Goal: Task Accomplishment & Management: Manage account settings

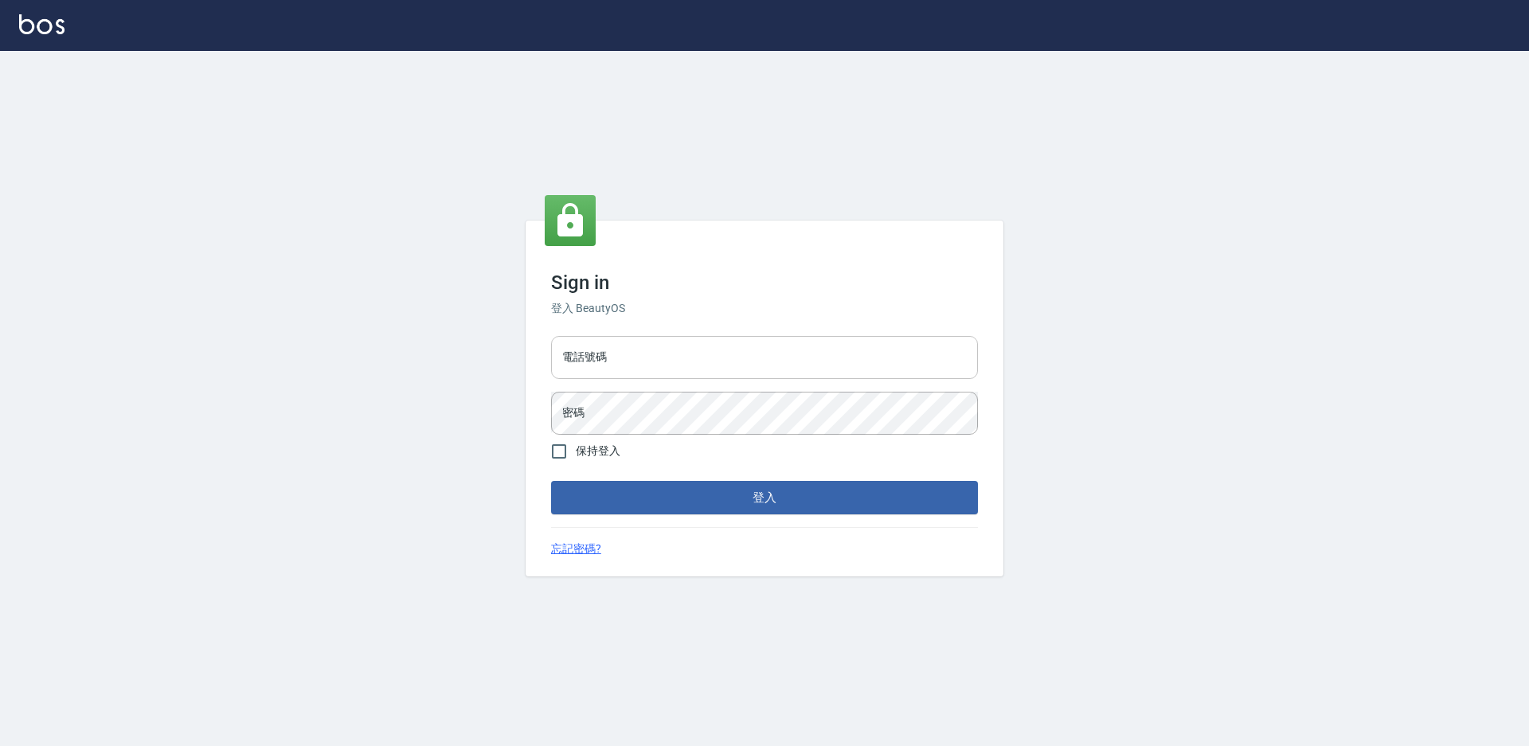
click at [800, 346] on input "電話號碼" at bounding box center [764, 357] width 427 height 43
type input "7805667"
click at [551, 481] on button "登入" at bounding box center [764, 497] width 427 height 33
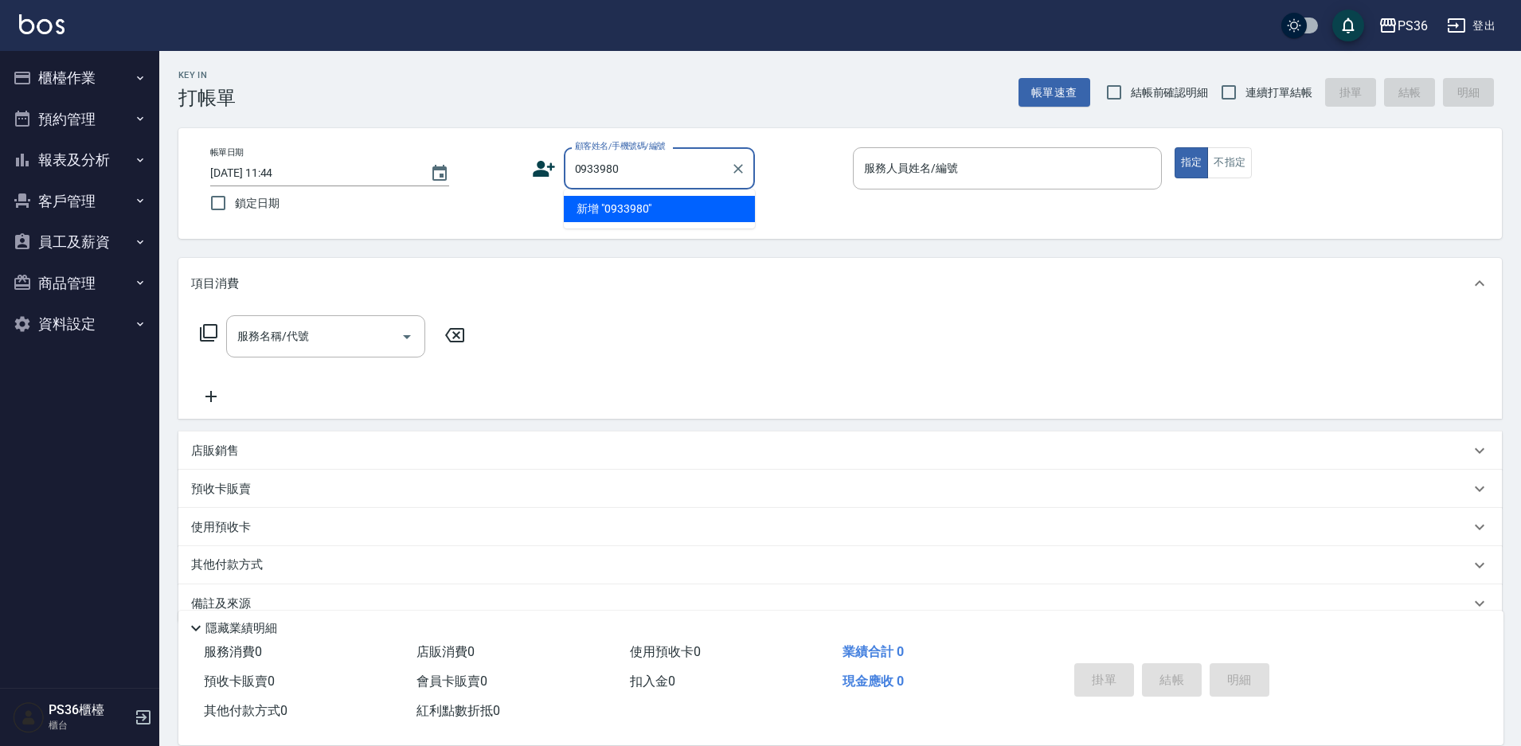
type input "0933980"
click at [1482, 21] on button "登出" at bounding box center [1470, 25] width 61 height 29
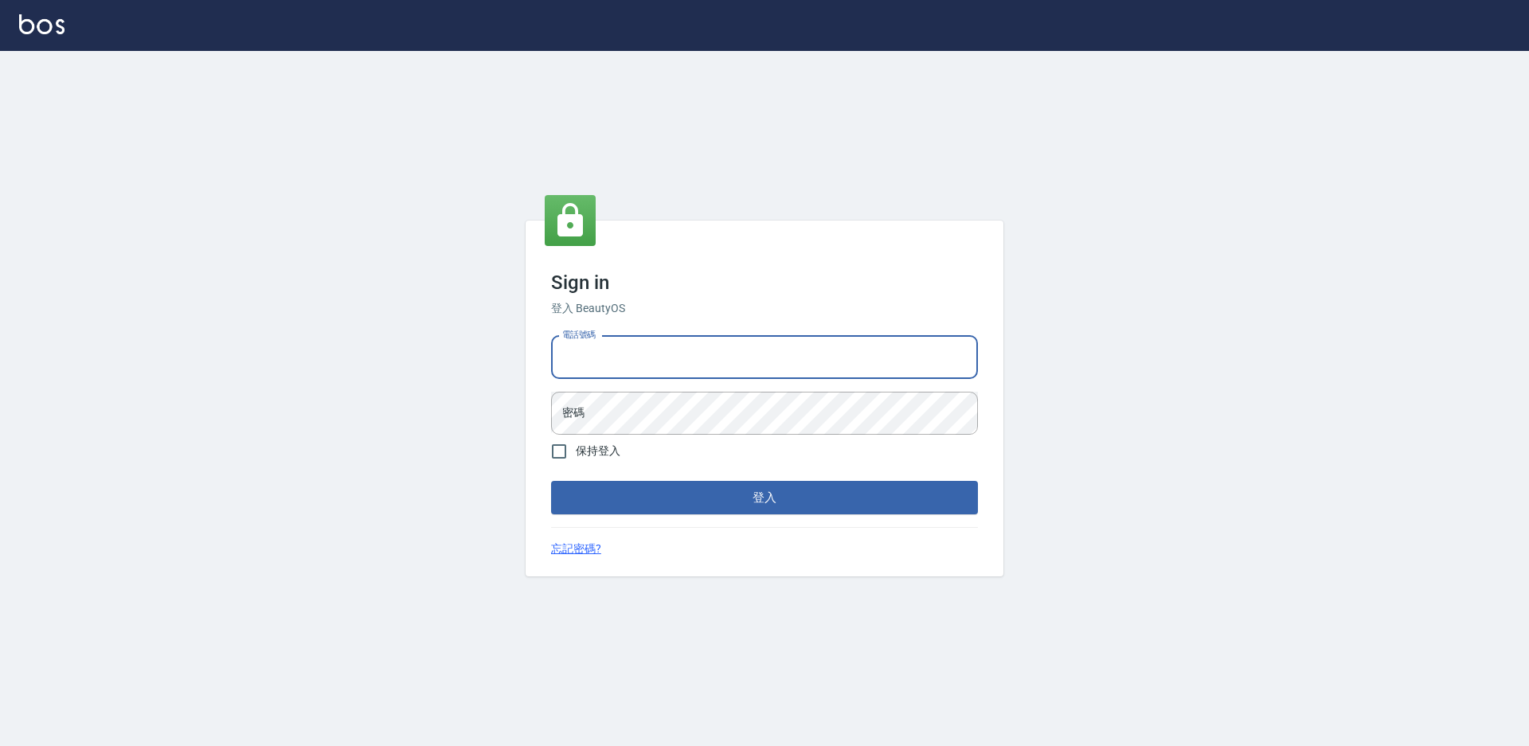
type input "0985294977"
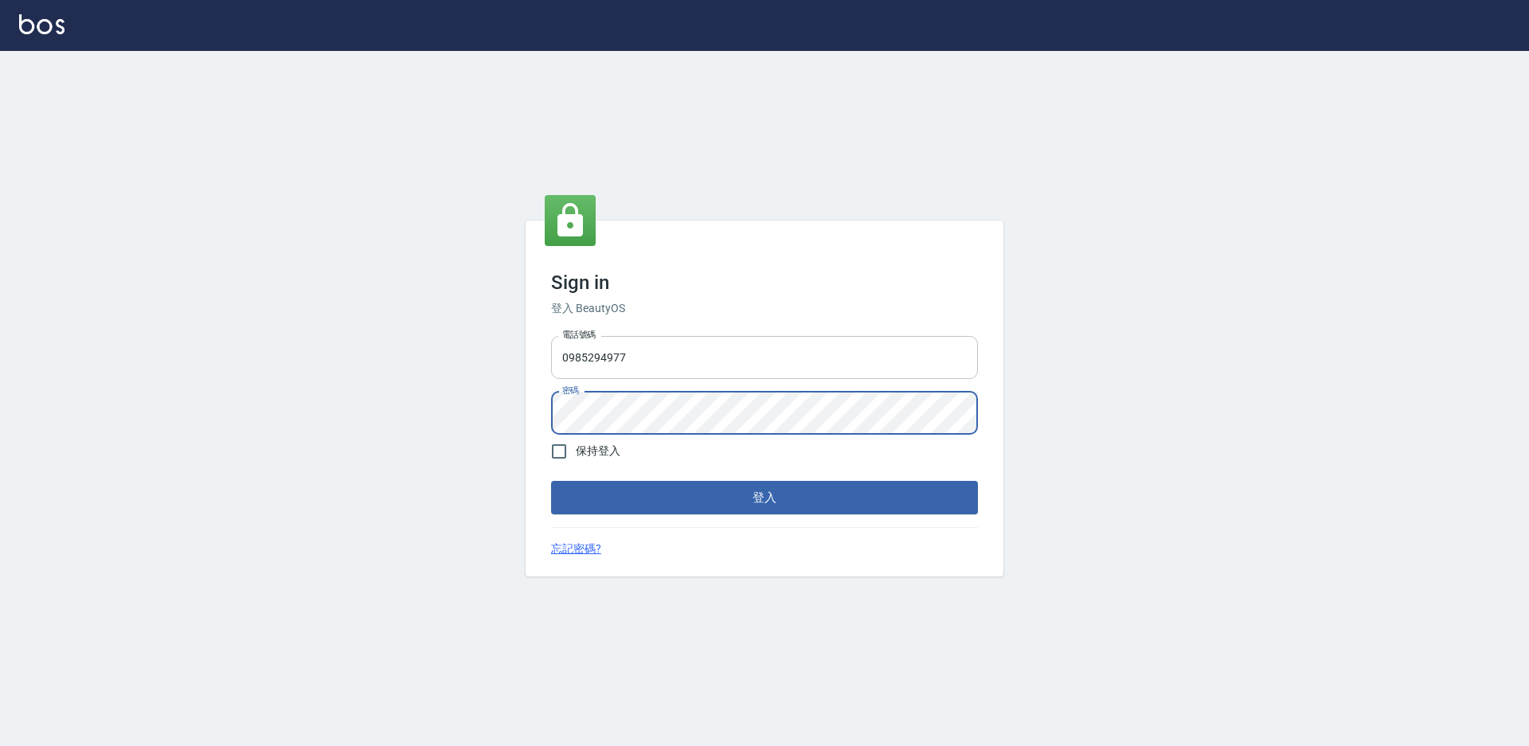
click at [551, 481] on button "登入" at bounding box center [764, 497] width 427 height 33
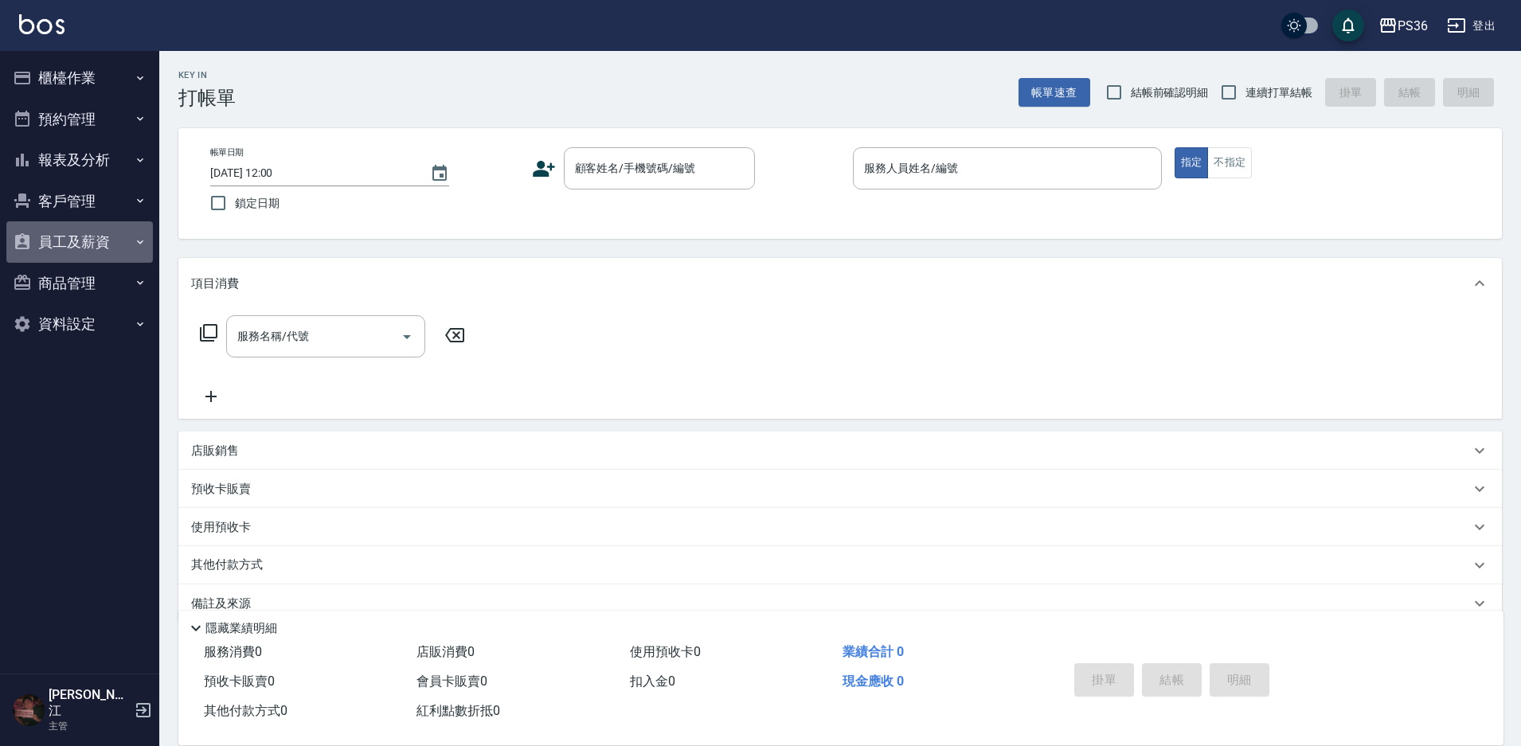
click at [82, 245] on button "員工及薪資" at bounding box center [79, 241] width 146 height 41
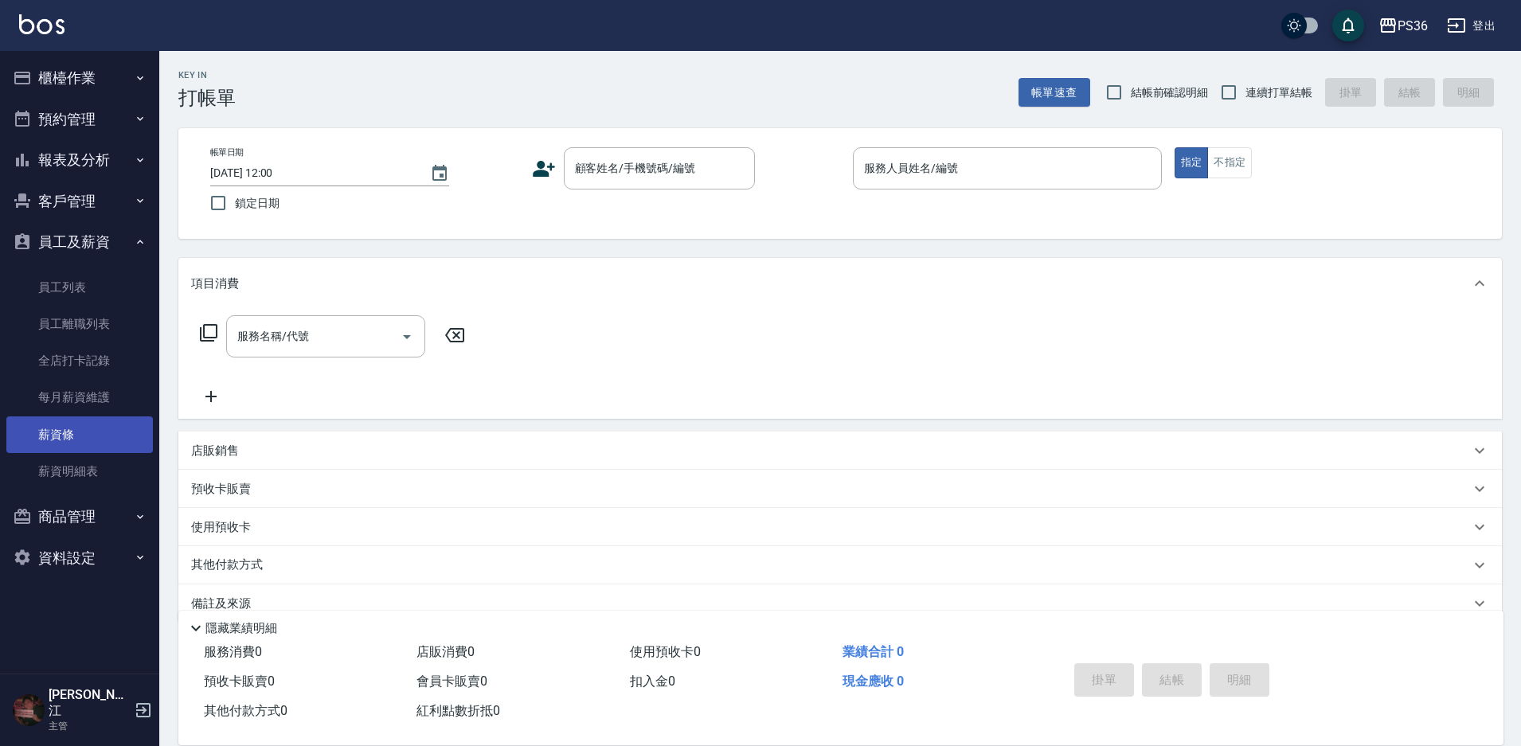
click at [58, 428] on link "薪資條" at bounding box center [79, 434] width 146 height 37
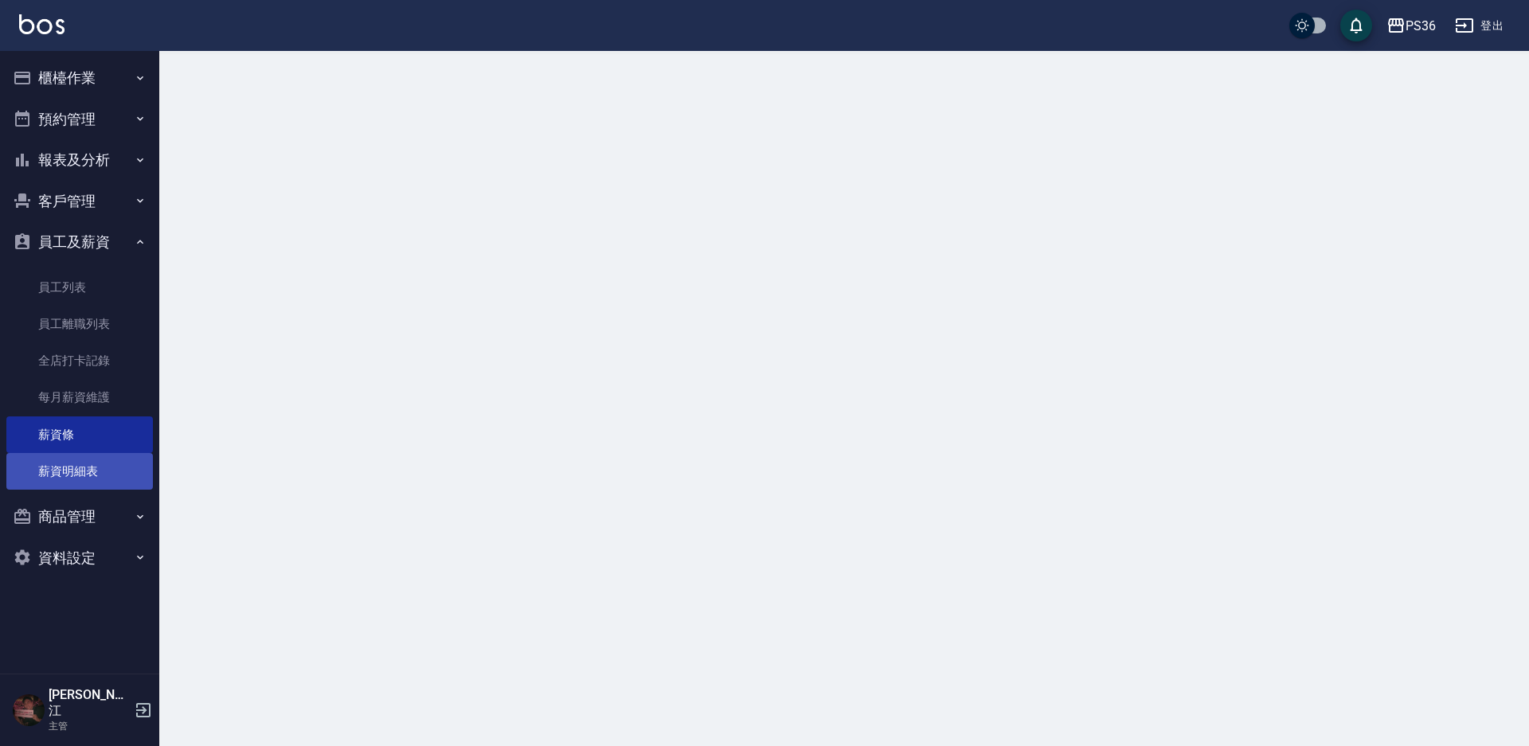
click at [61, 456] on link "薪資明細表" at bounding box center [79, 471] width 146 height 37
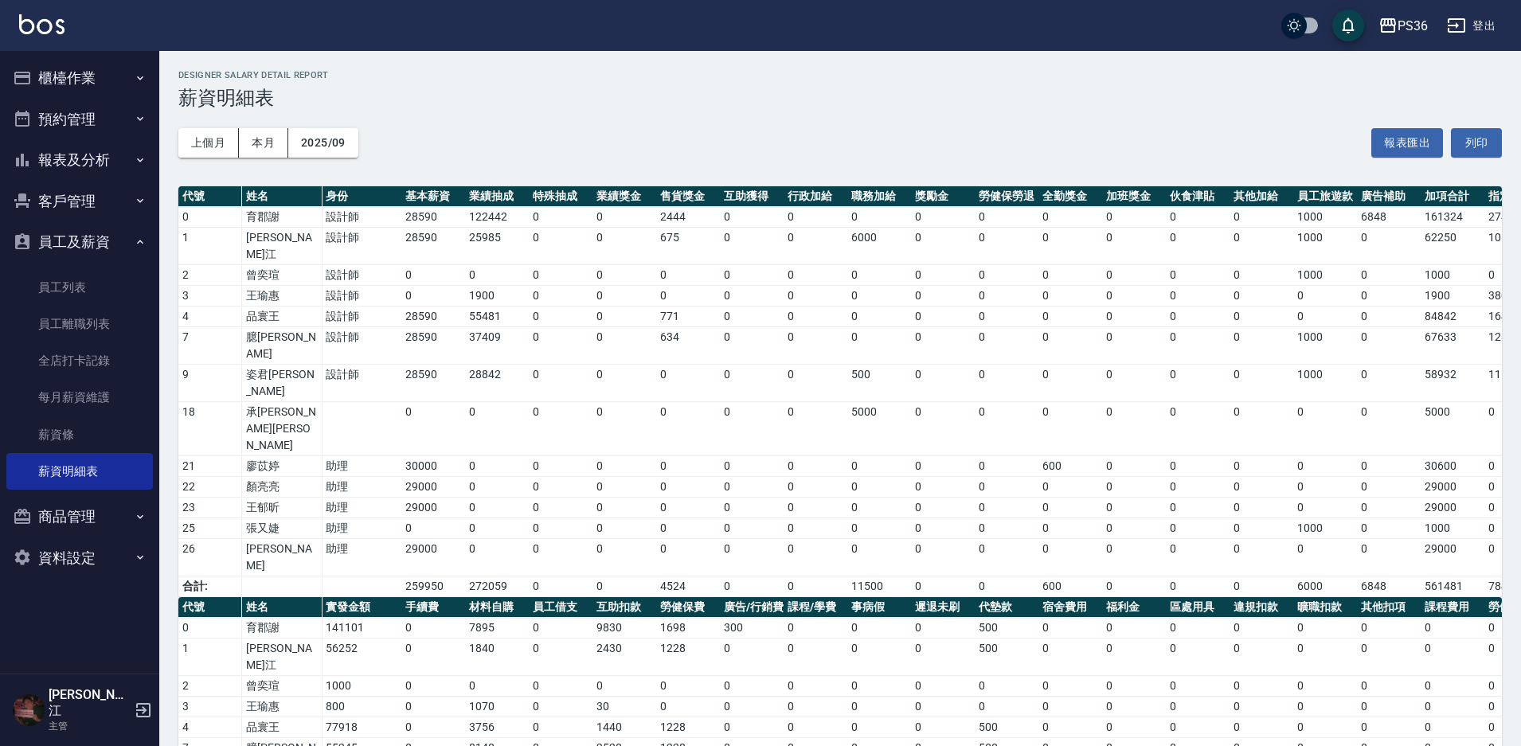
scroll to position [107, 0]
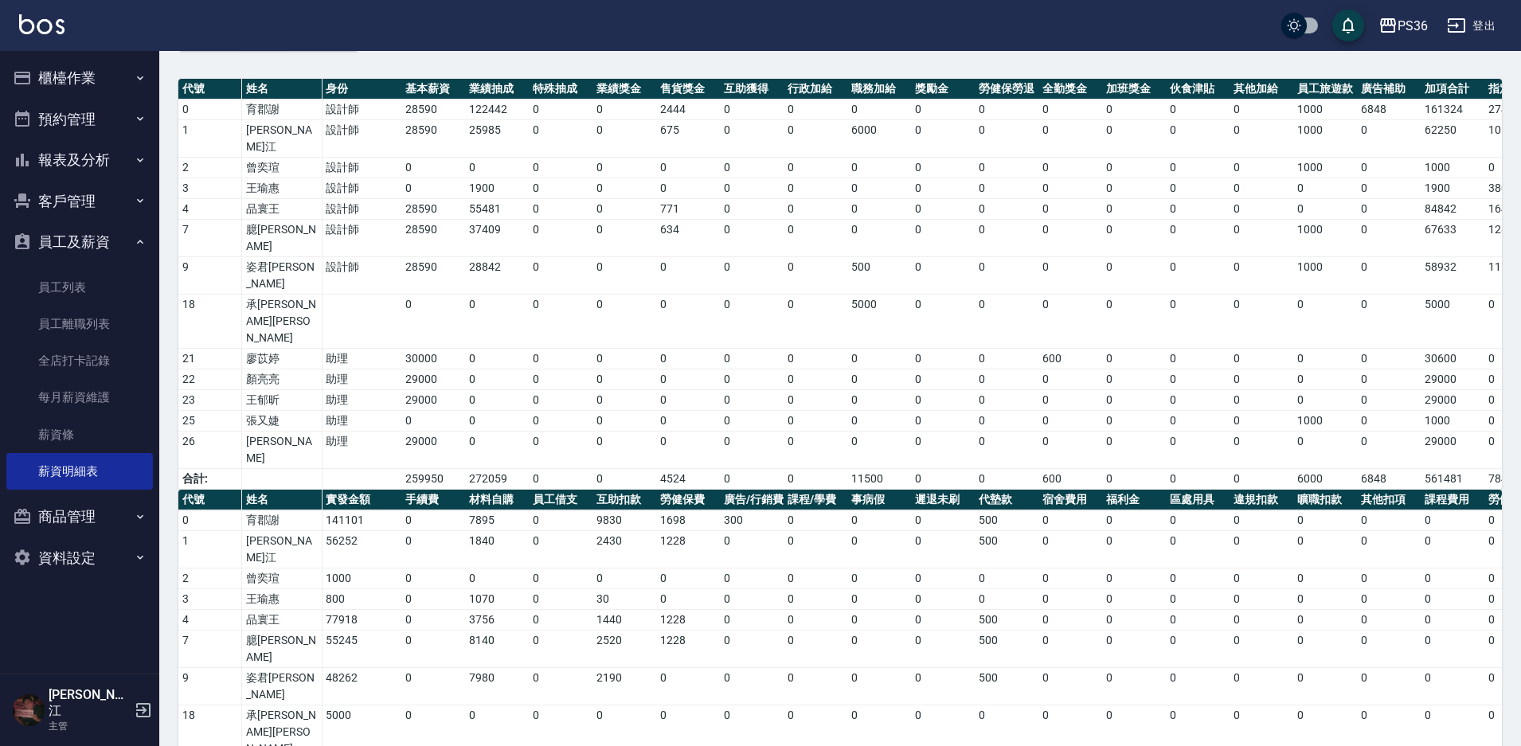
click at [75, 55] on ul "櫃檯作業 打帳單 帳單列表 現金收支登錄 材料自購登錄 每日結帳 排班表 現場電腦打卡 預約管理 預約管理 單日預約紀錄 單週預約紀錄 報表及分析 報表目錄 …" at bounding box center [79, 317] width 146 height 533
click at [72, 79] on button "櫃檯作業" at bounding box center [79, 77] width 146 height 41
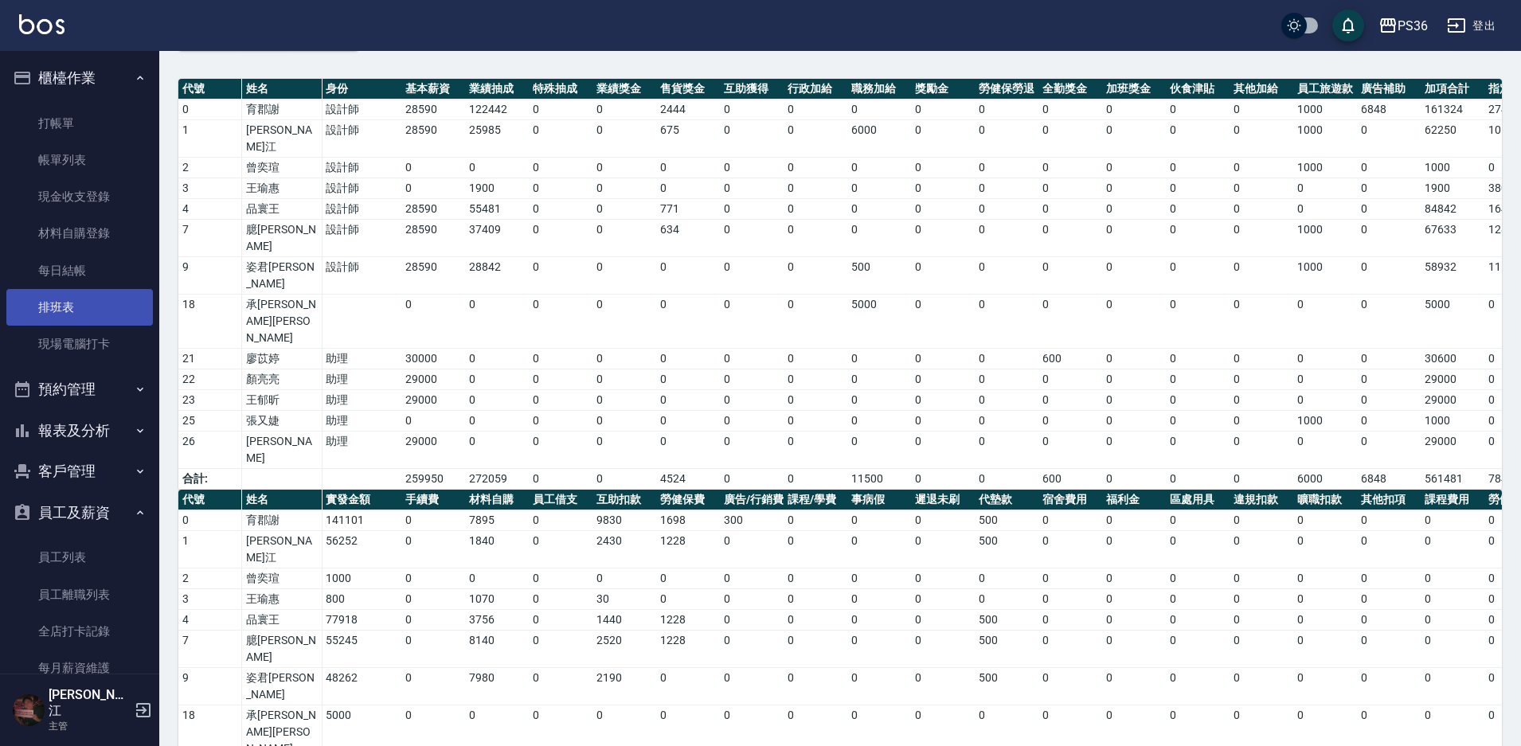
click at [77, 295] on link "排班表" at bounding box center [79, 307] width 146 height 37
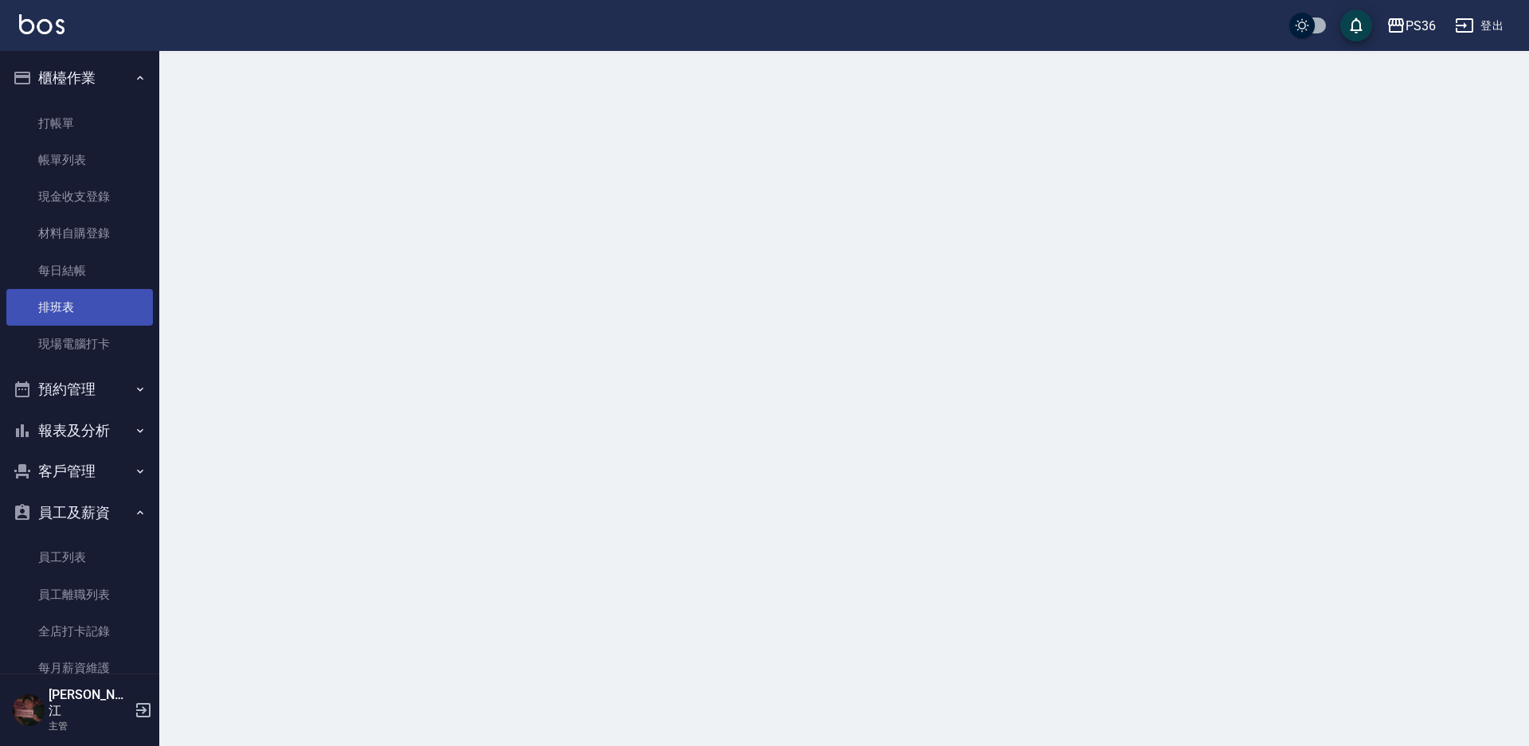
click at [80, 290] on link "排班表" at bounding box center [79, 307] width 146 height 37
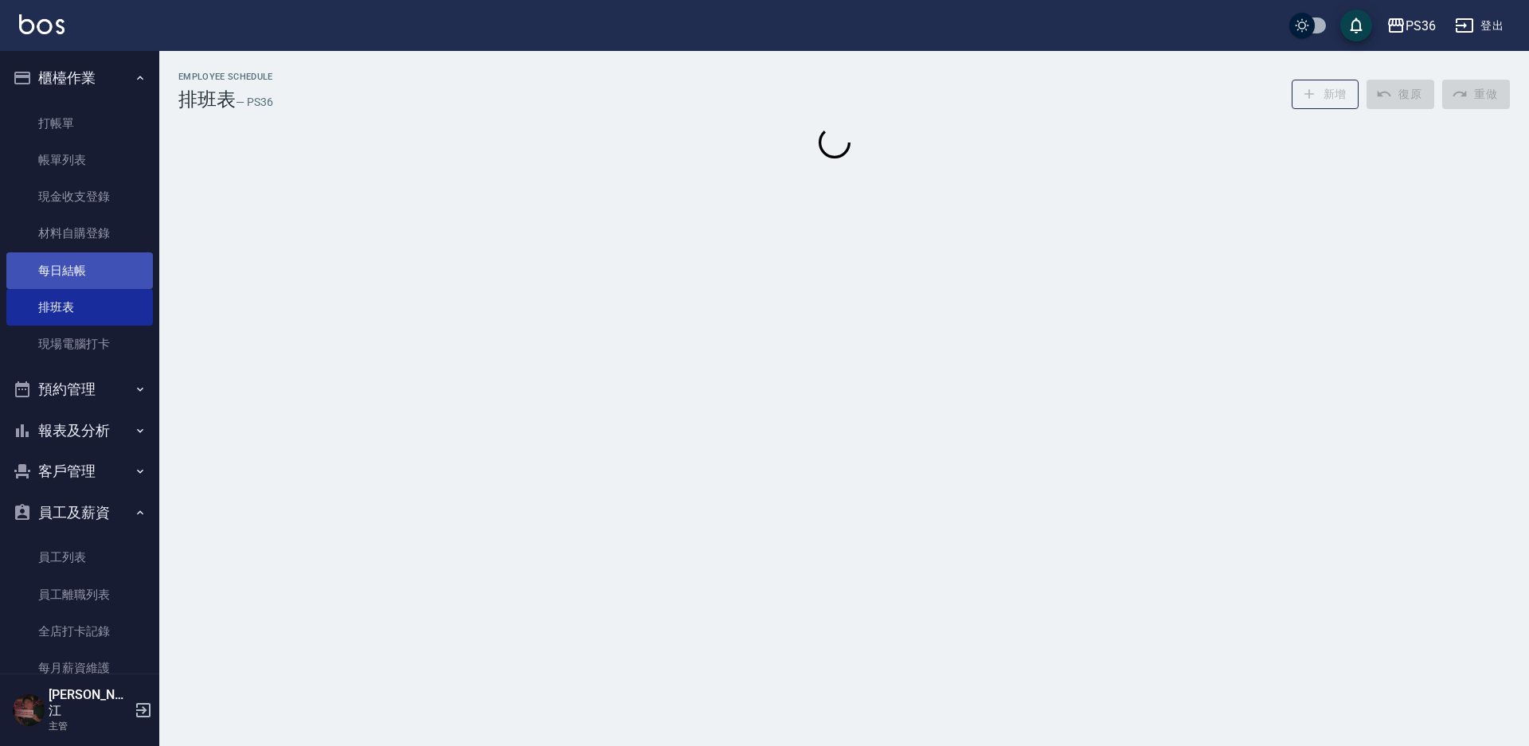
click at [83, 286] on link "每日結帳" at bounding box center [79, 270] width 146 height 37
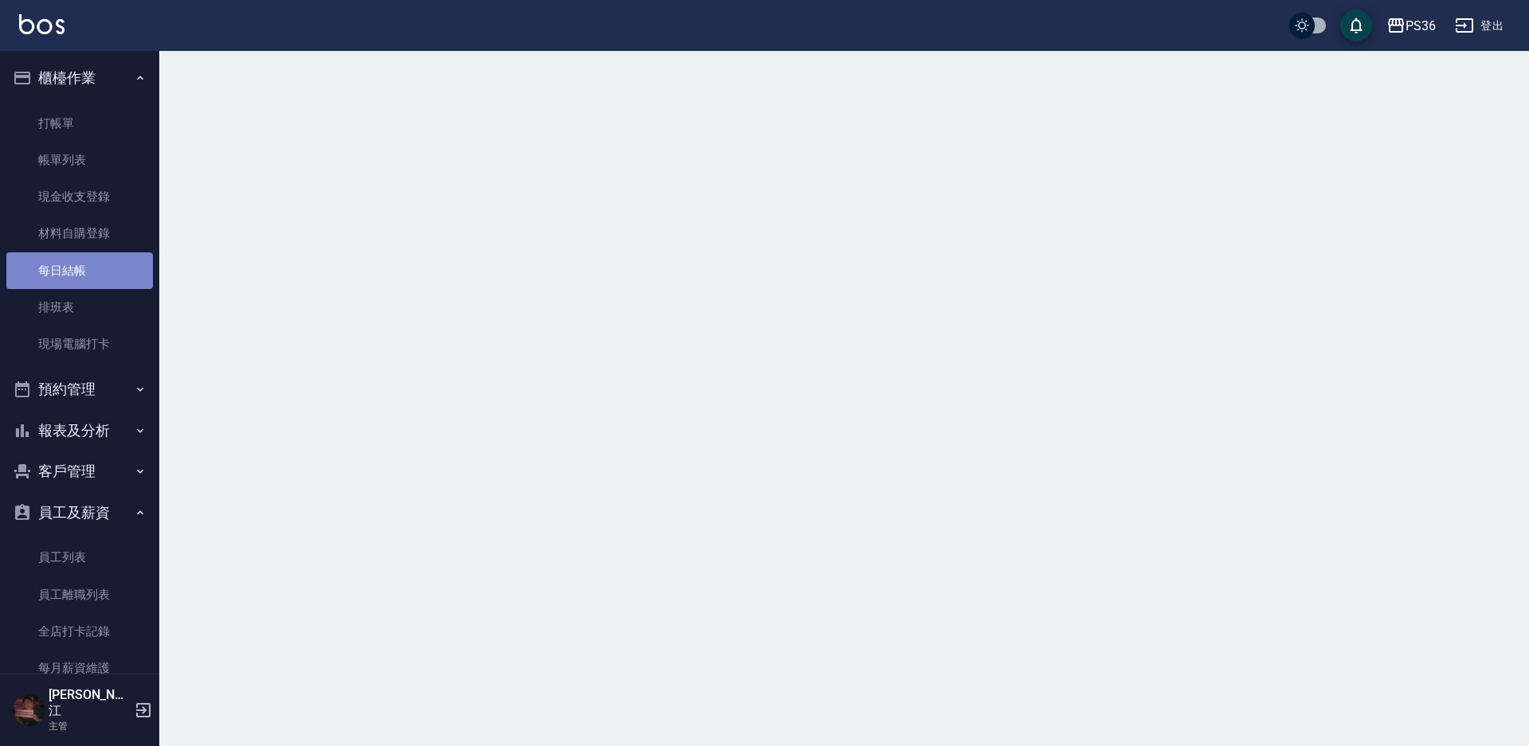
click at [83, 286] on link "每日結帳" at bounding box center [79, 270] width 146 height 37
